Goal: Information Seeking & Learning: Check status

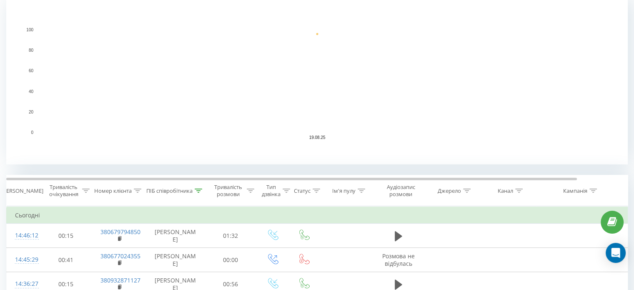
scroll to position [208, 0]
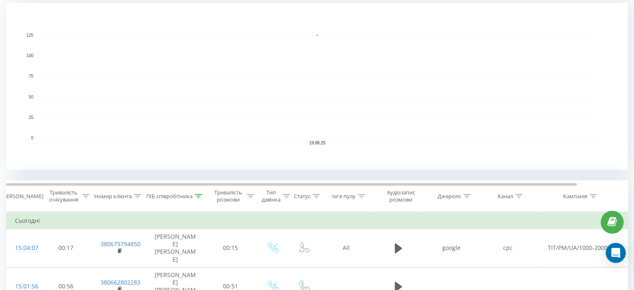
scroll to position [250, 0]
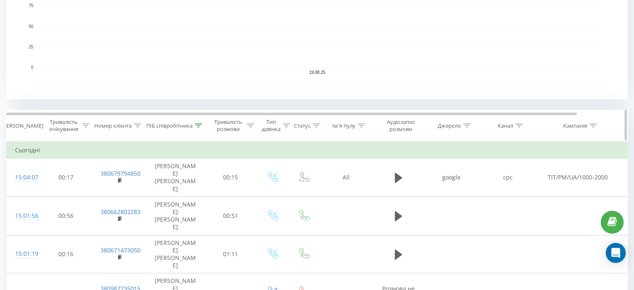
click at [201, 127] on div at bounding box center [199, 125] width 8 height 7
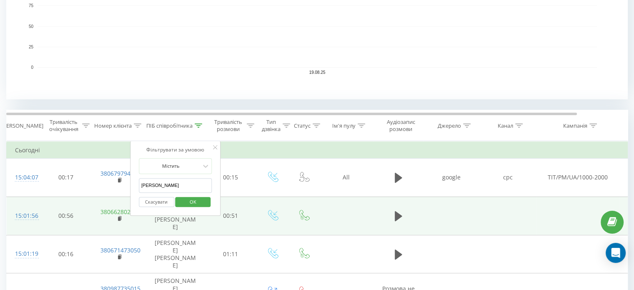
drag, startPoint x: 168, startPoint y: 183, endPoint x: 105, endPoint y: 187, distance: 63.5
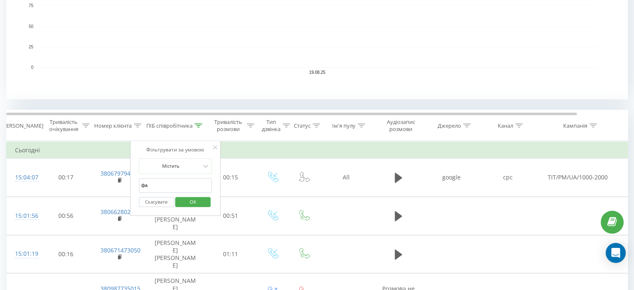
type input "фараджева"
click at [197, 201] on span "OK" at bounding box center [192, 201] width 23 height 13
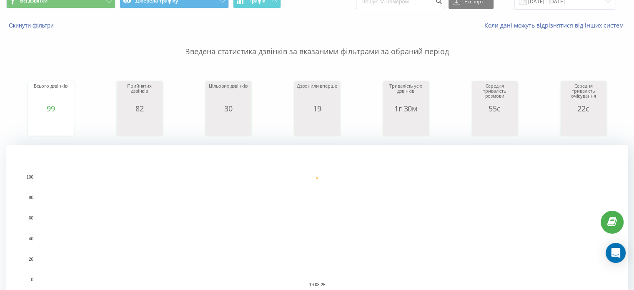
scroll to position [33, 0]
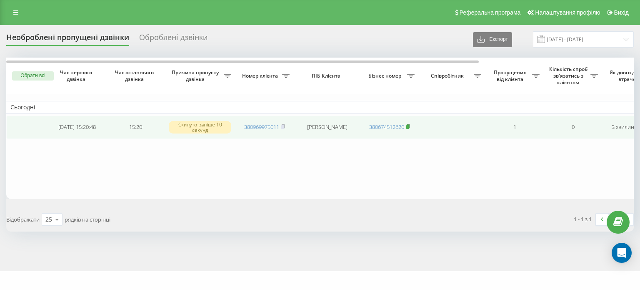
click at [410, 125] on icon at bounding box center [408, 126] width 3 height 4
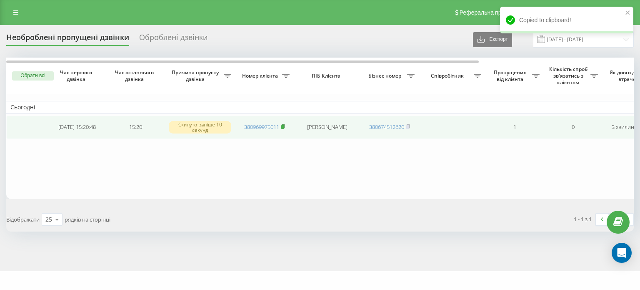
click at [282, 126] on rect at bounding box center [282, 127] width 3 height 4
